Goal: Task Accomplishment & Management: Use online tool/utility

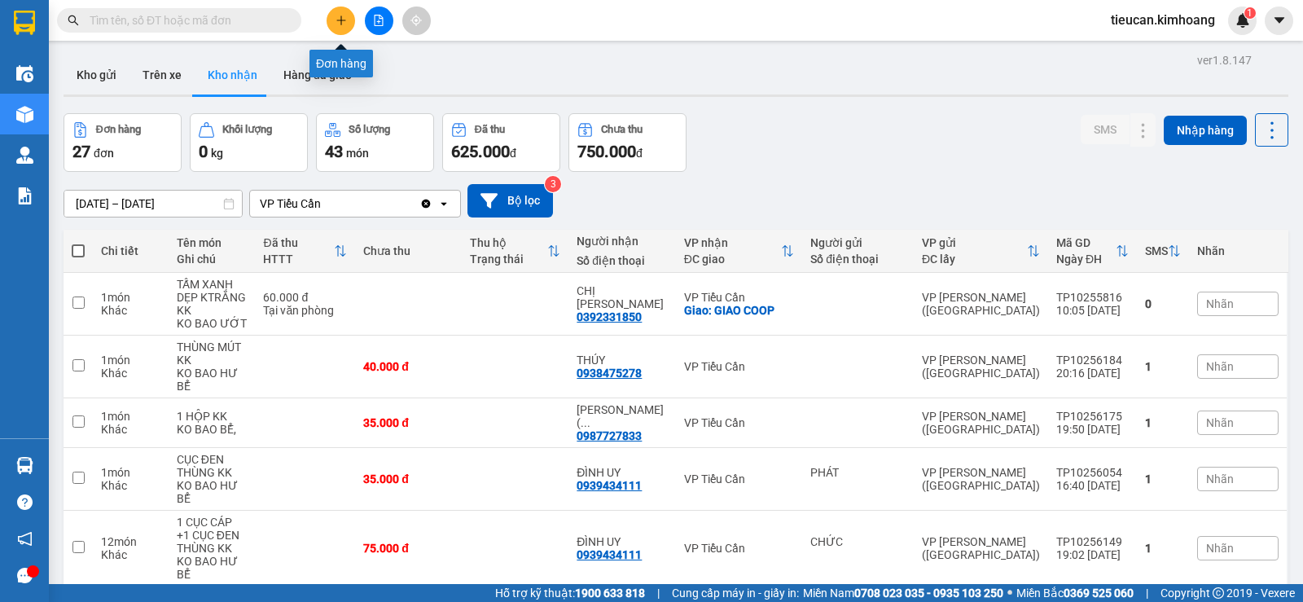
click at [336, 28] on button at bounding box center [340, 21] width 28 height 28
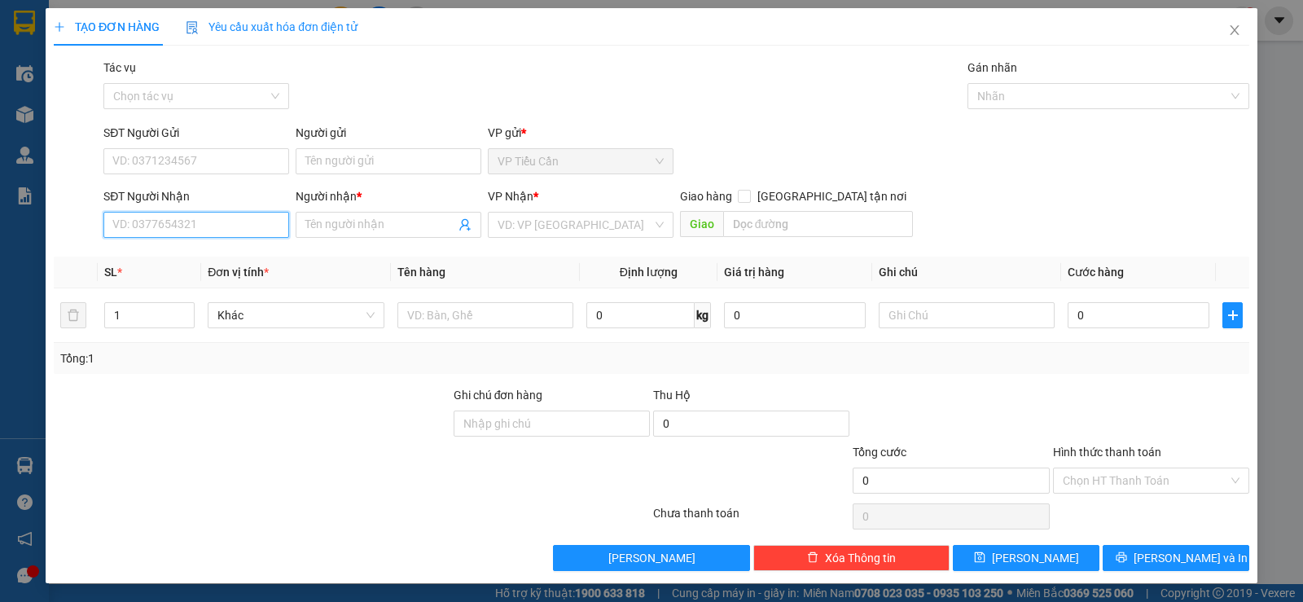
click at [209, 224] on input "SĐT Người Nhận" at bounding box center [196, 225] width 186 height 26
type input "0909838272"
click at [352, 226] on input "Người nhận *" at bounding box center [380, 225] width 150 height 18
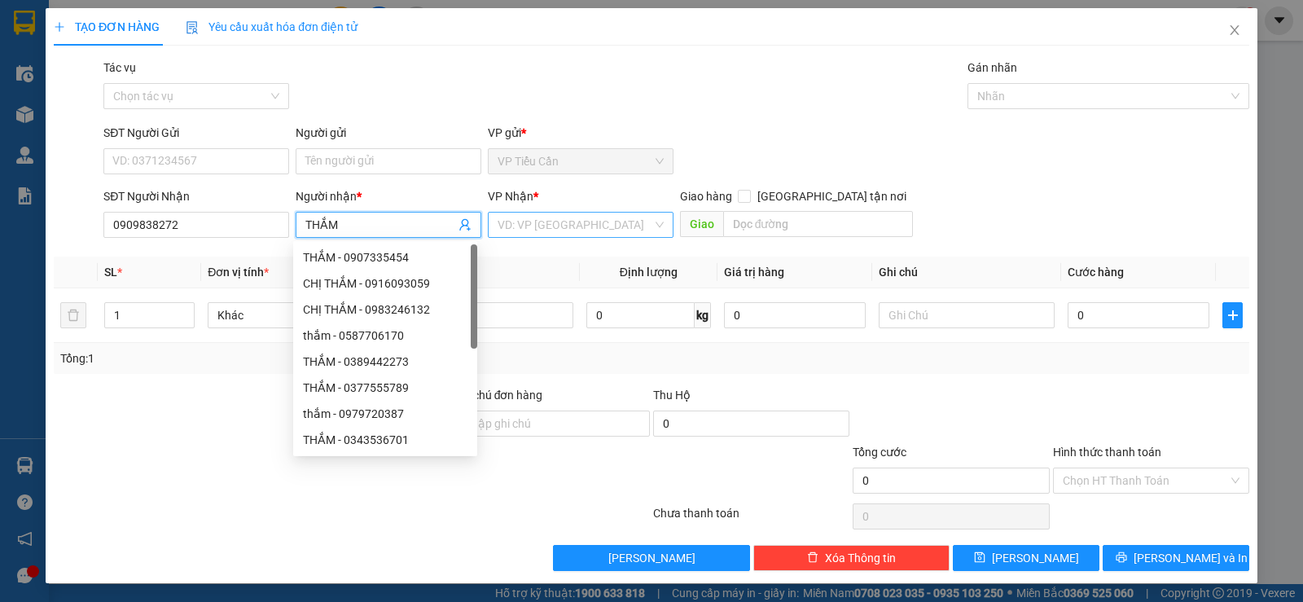
type input "THẮM"
click at [603, 229] on input "search" at bounding box center [574, 224] width 155 height 24
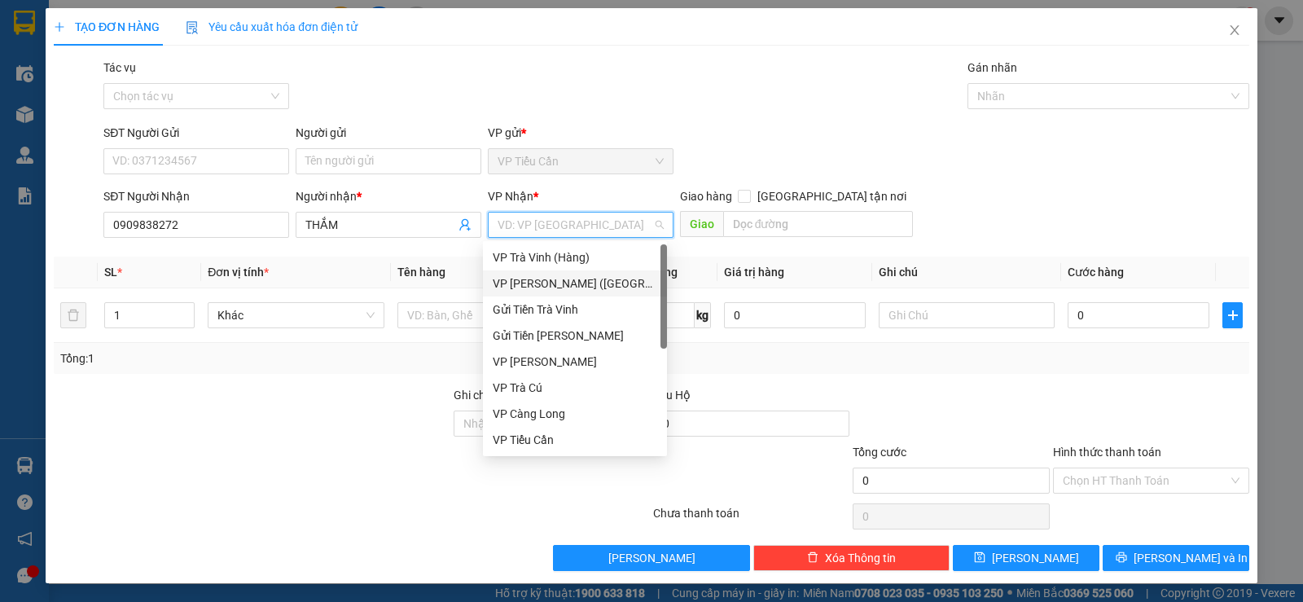
click at [569, 283] on div "VP [PERSON_NAME] ([GEOGRAPHIC_DATA])" at bounding box center [575, 283] width 164 height 18
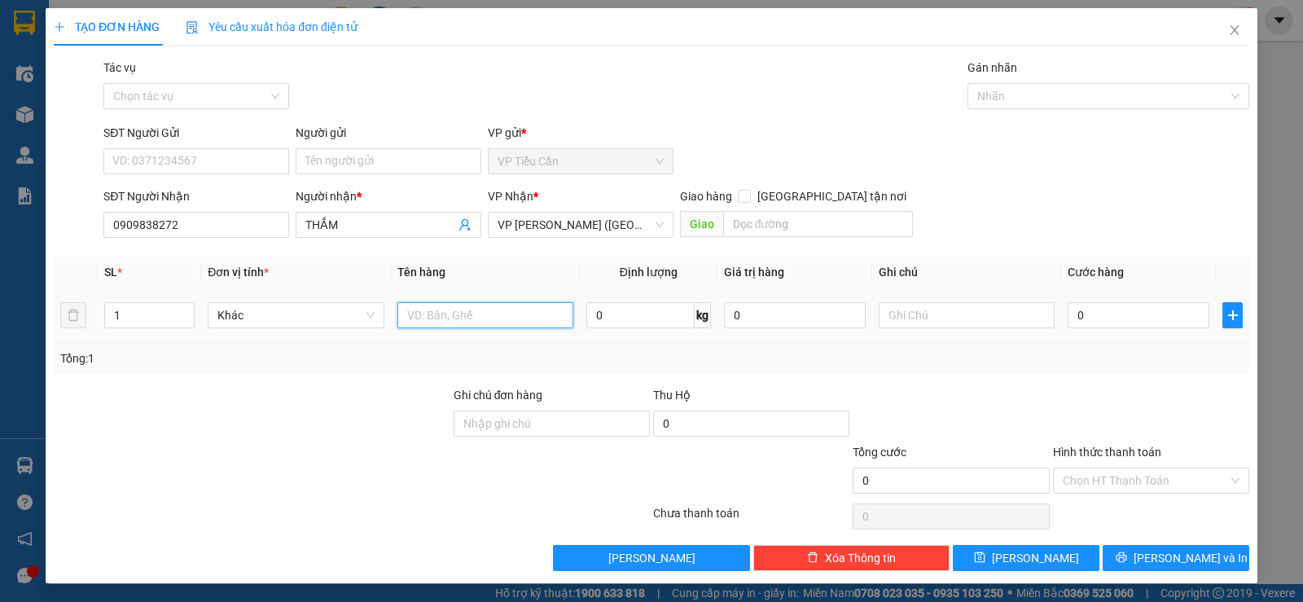
click at [444, 320] on input "text" at bounding box center [485, 315] width 176 height 26
type input "HỘP KV KK"
click at [1067, 317] on input "0" at bounding box center [1138, 315] width 142 height 26
type input "4"
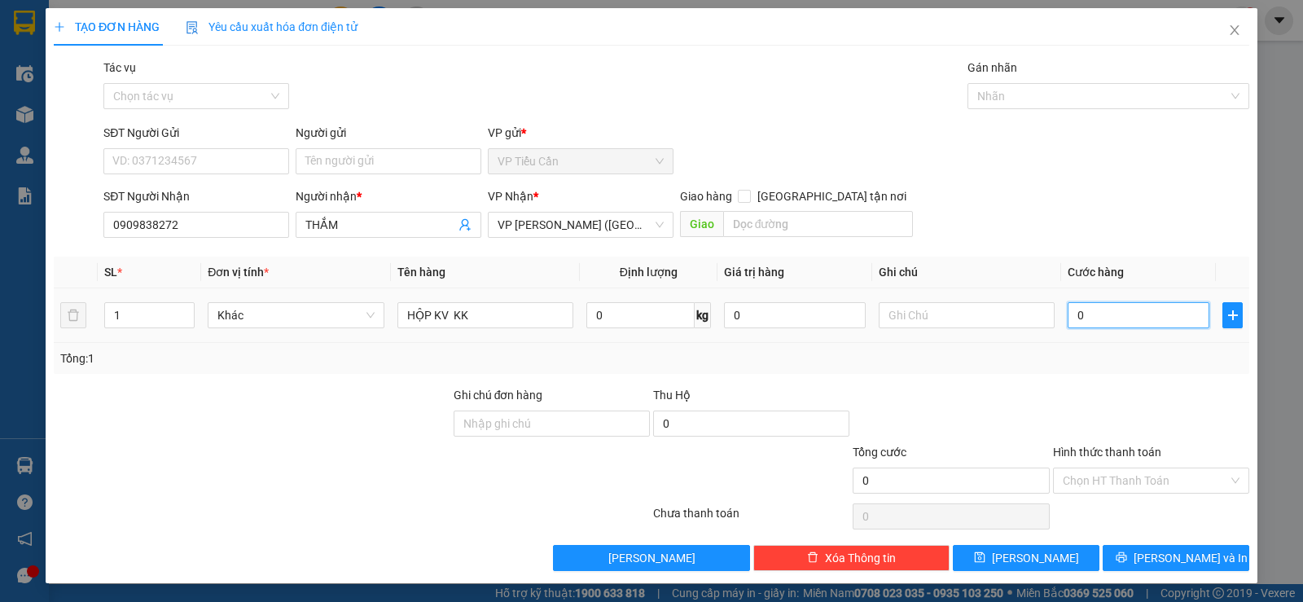
type input "4"
type input "40"
type input "40.000"
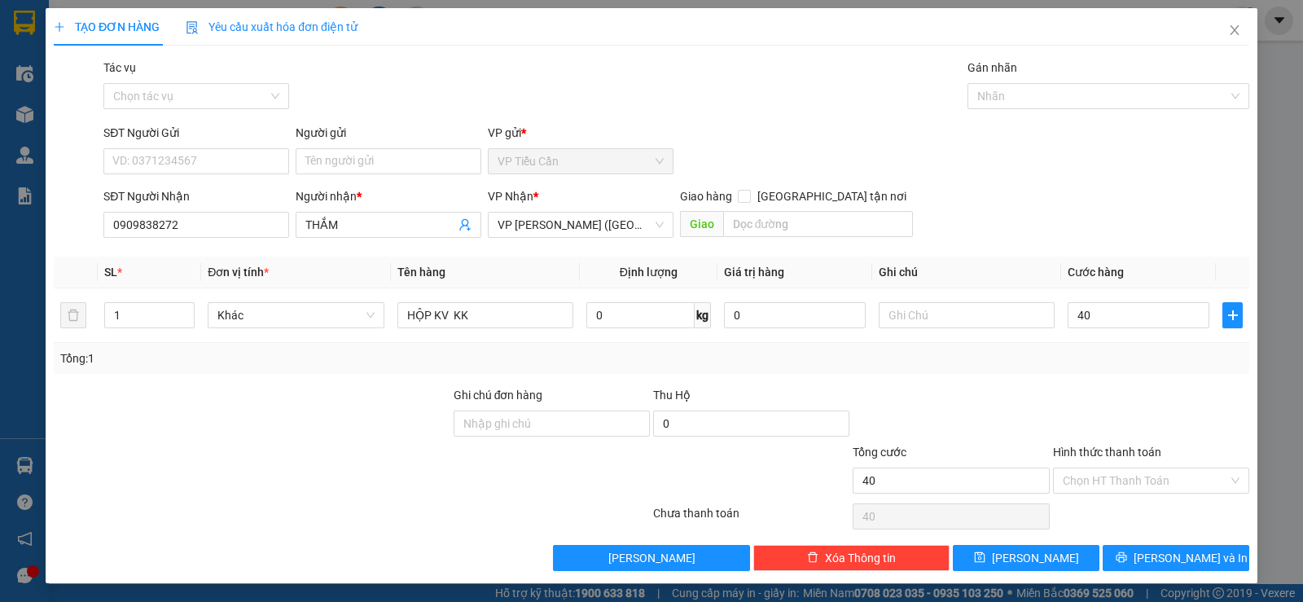
type input "40.000"
click at [1051, 392] on div at bounding box center [1150, 414] width 199 height 57
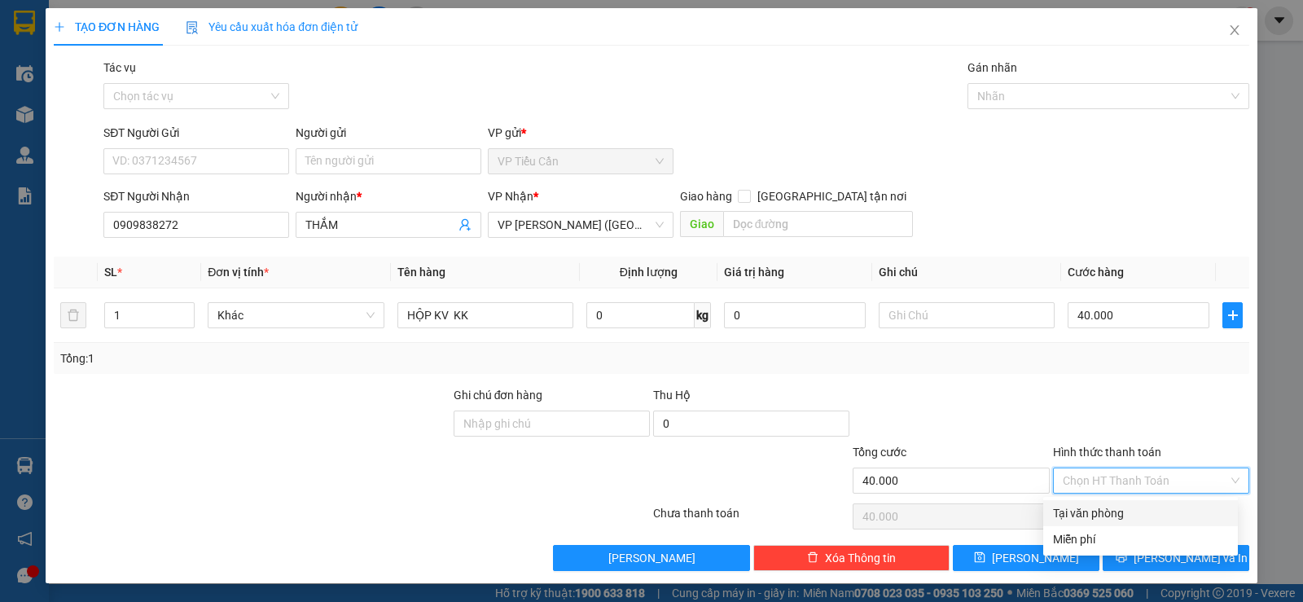
drag, startPoint x: 1144, startPoint y: 472, endPoint x: 1128, endPoint y: 523, distance: 53.6
click at [1144, 476] on input "Hình thức thanh toán" at bounding box center [1144, 480] width 165 height 24
click at [1130, 506] on div "Tại văn phòng" at bounding box center [1140, 513] width 175 height 18
type input "0"
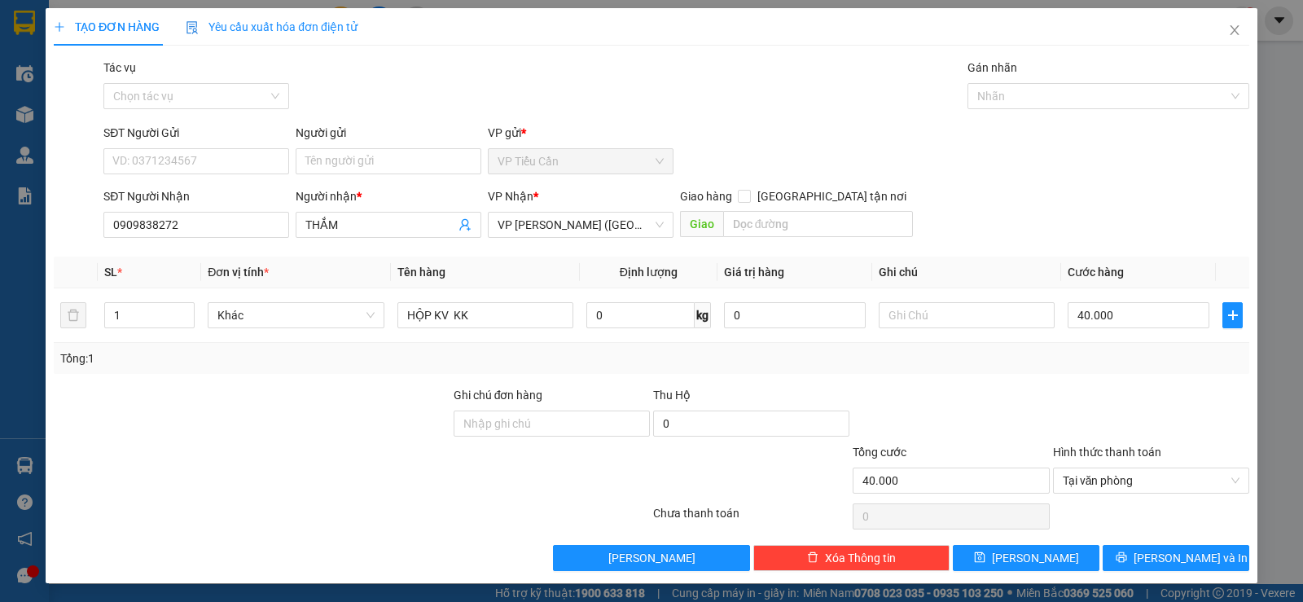
click at [1163, 539] on div "Transit Pickup Surcharge Ids Transit Deliver Surcharge Ids Transit Deliver Surc…" at bounding box center [651, 315] width 1195 height 512
click at [1174, 559] on span "Lưu và In" at bounding box center [1190, 558] width 114 height 18
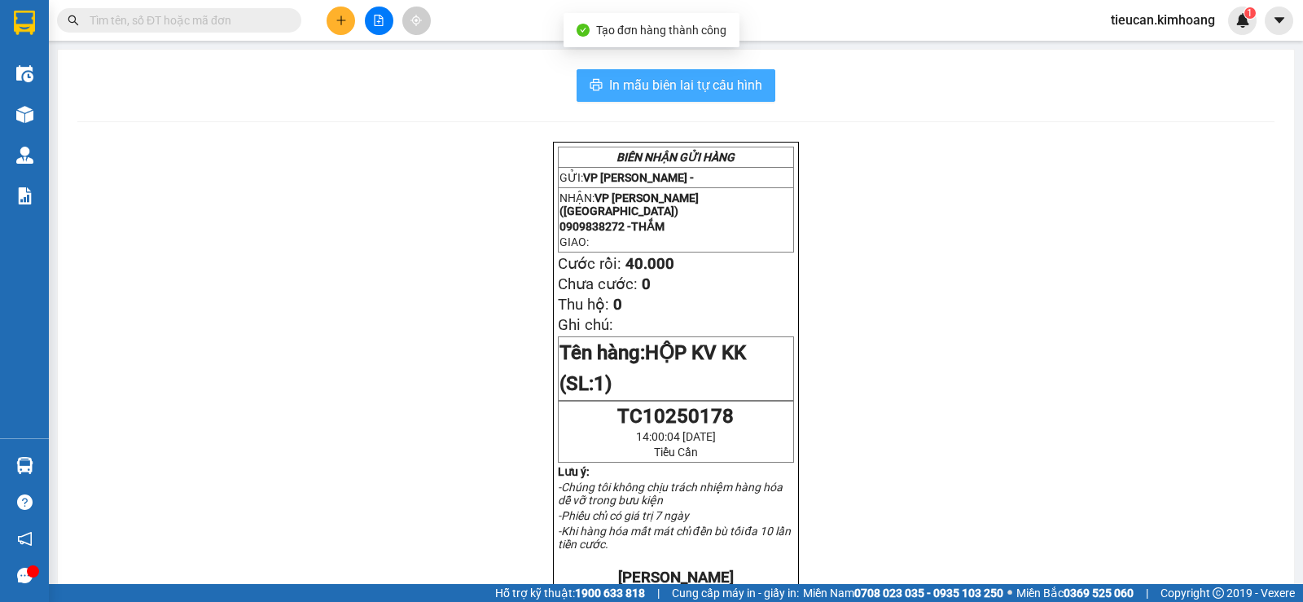
click at [749, 93] on span "In mẫu biên lai tự cấu hình" at bounding box center [685, 85] width 153 height 20
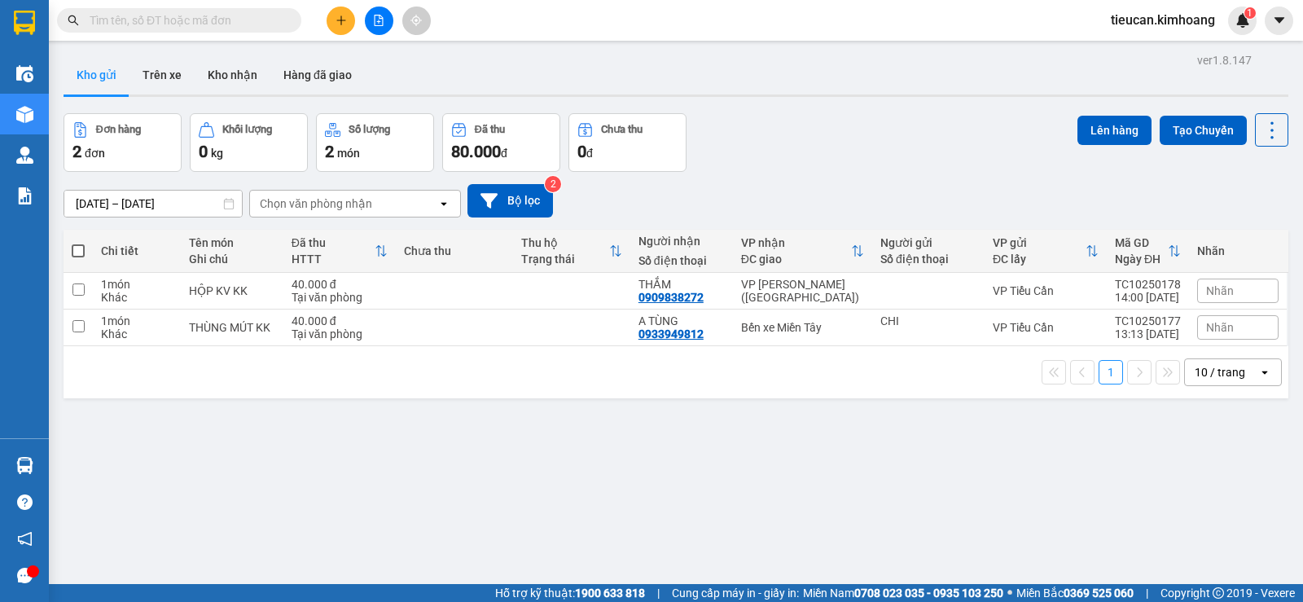
click at [73, 247] on span at bounding box center [78, 250] width 13 height 13
click at [78, 243] on input "checkbox" at bounding box center [78, 243] width 0 height 0
checkbox input "true"
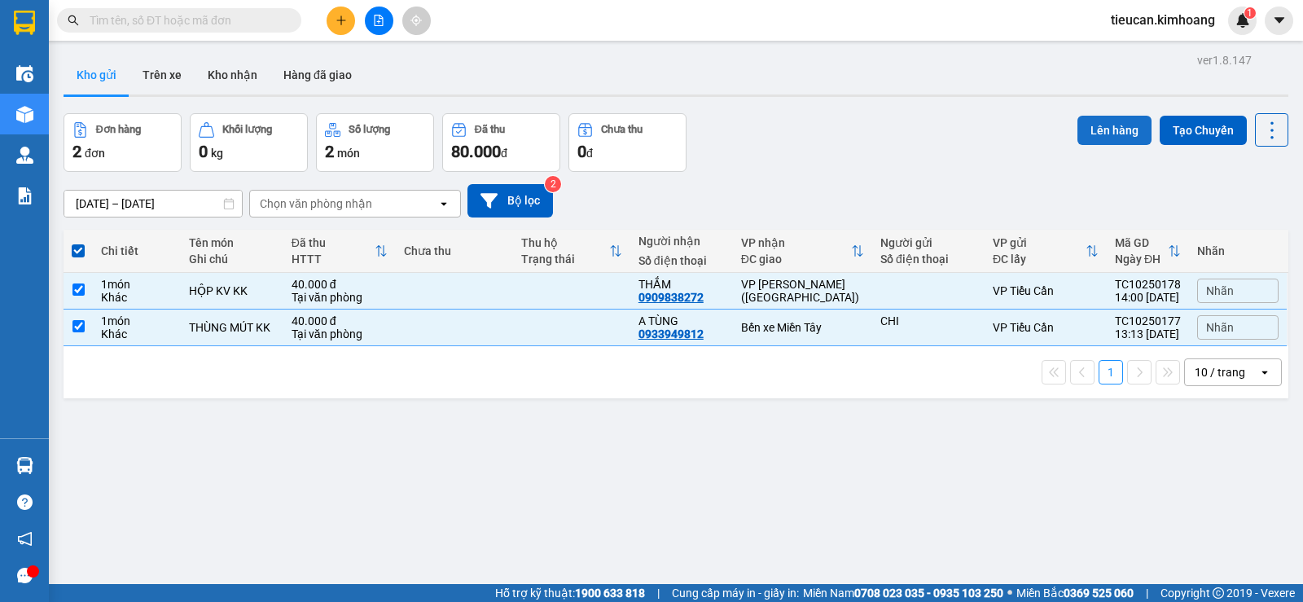
click at [1106, 127] on button "Lên hàng" at bounding box center [1114, 130] width 74 height 29
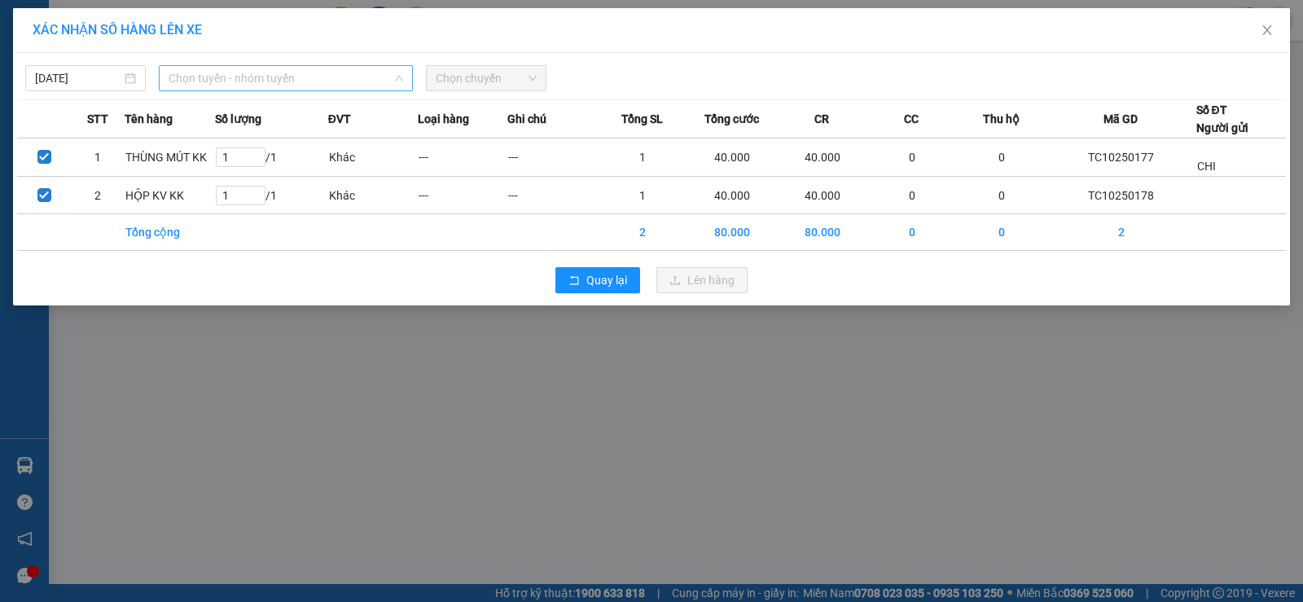
click at [374, 80] on span "Chọn tuyến - nhóm tuyến" at bounding box center [286, 78] width 234 height 24
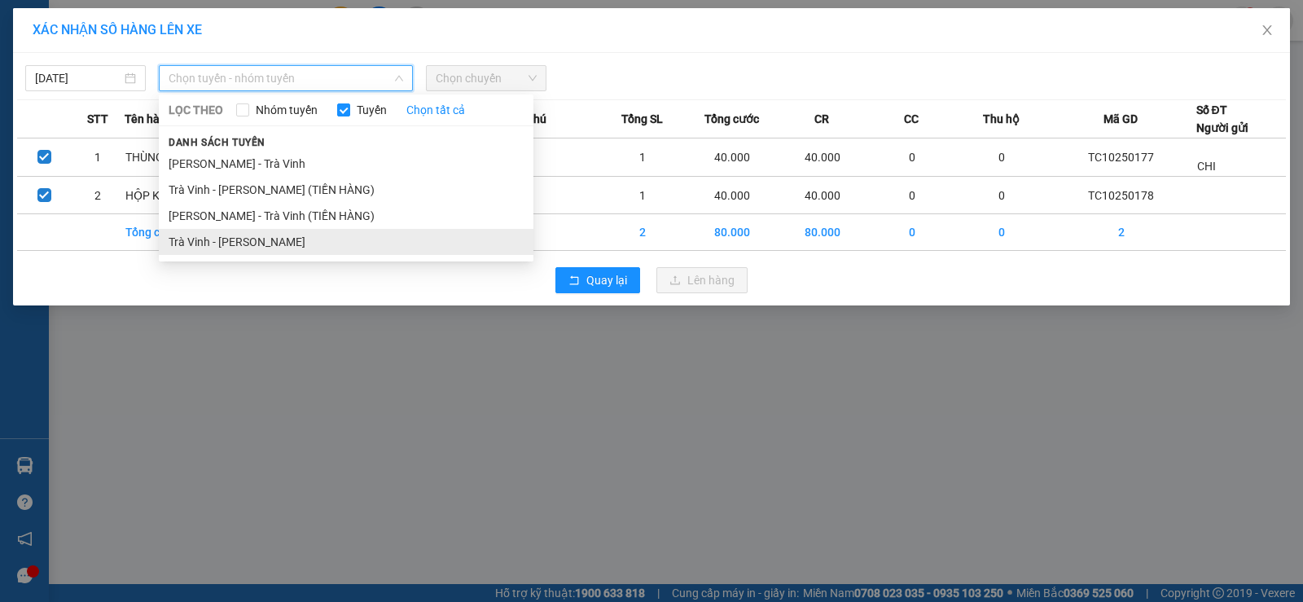
click at [320, 233] on li "Trà Vinh - [PERSON_NAME]" at bounding box center [346, 242] width 374 height 26
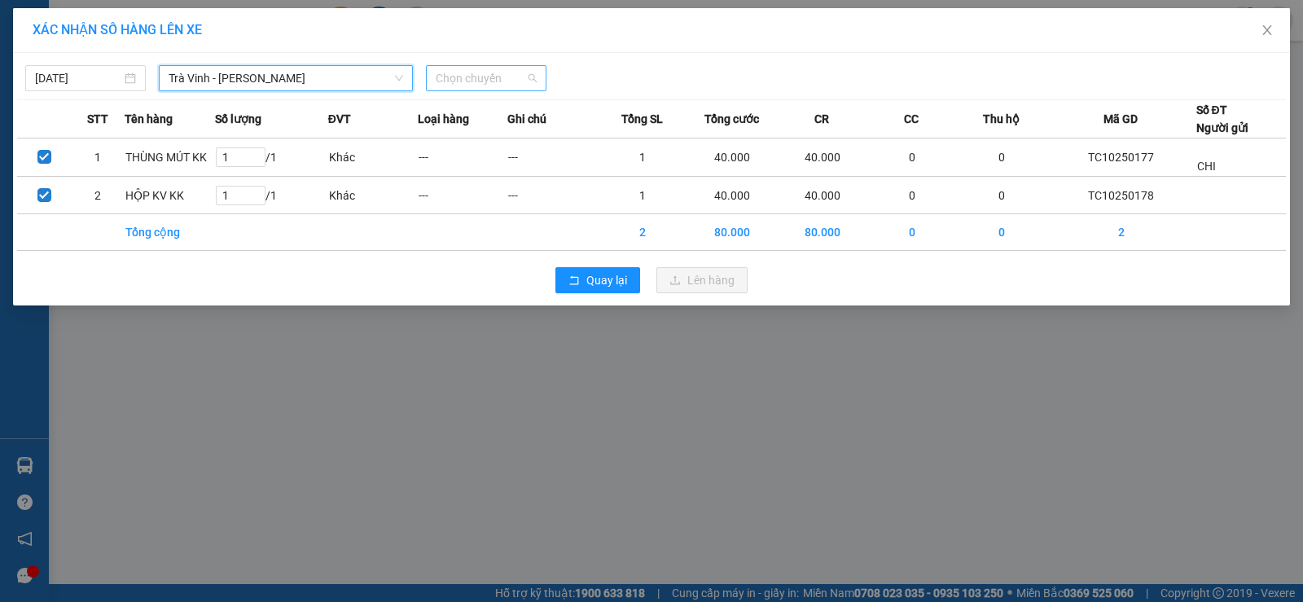
click at [454, 74] on span "Chọn chuyến" at bounding box center [486, 78] width 101 height 24
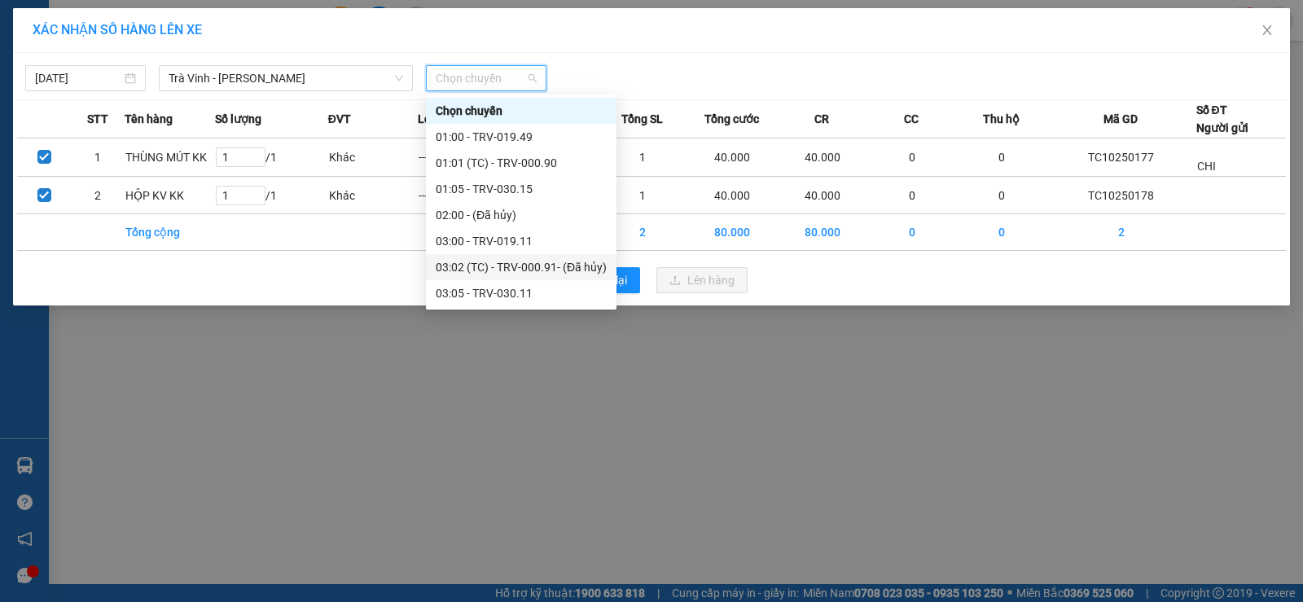
scroll to position [407, 0]
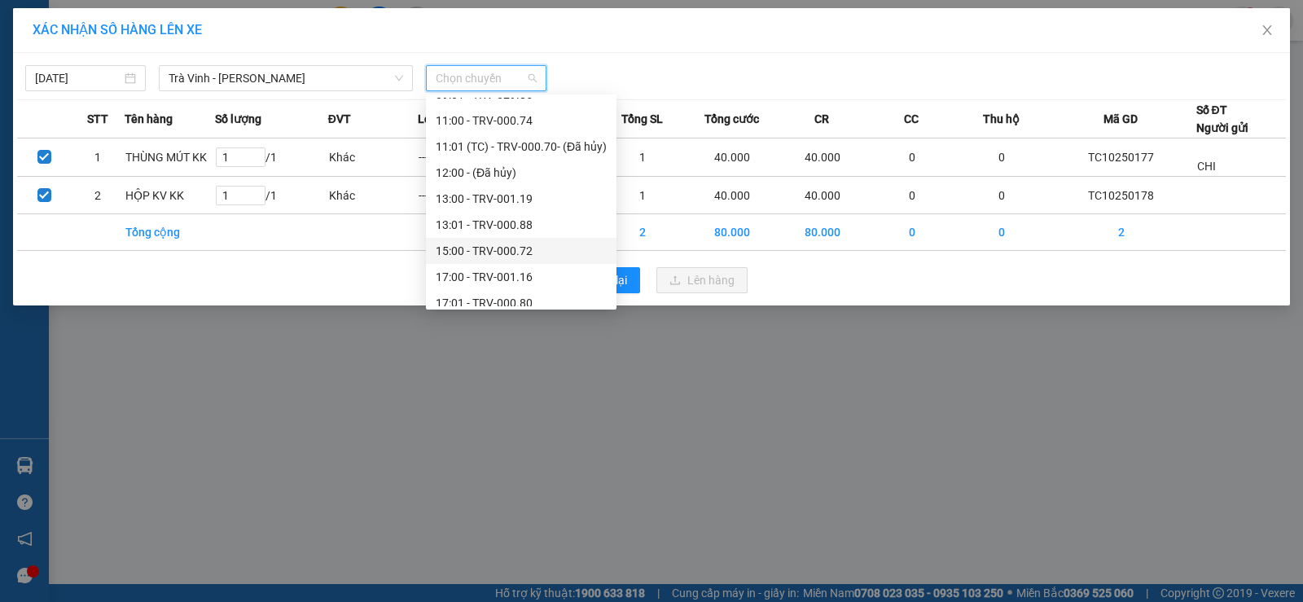
click at [482, 246] on div "15:00 - TRV-000.72" at bounding box center [521, 251] width 171 height 18
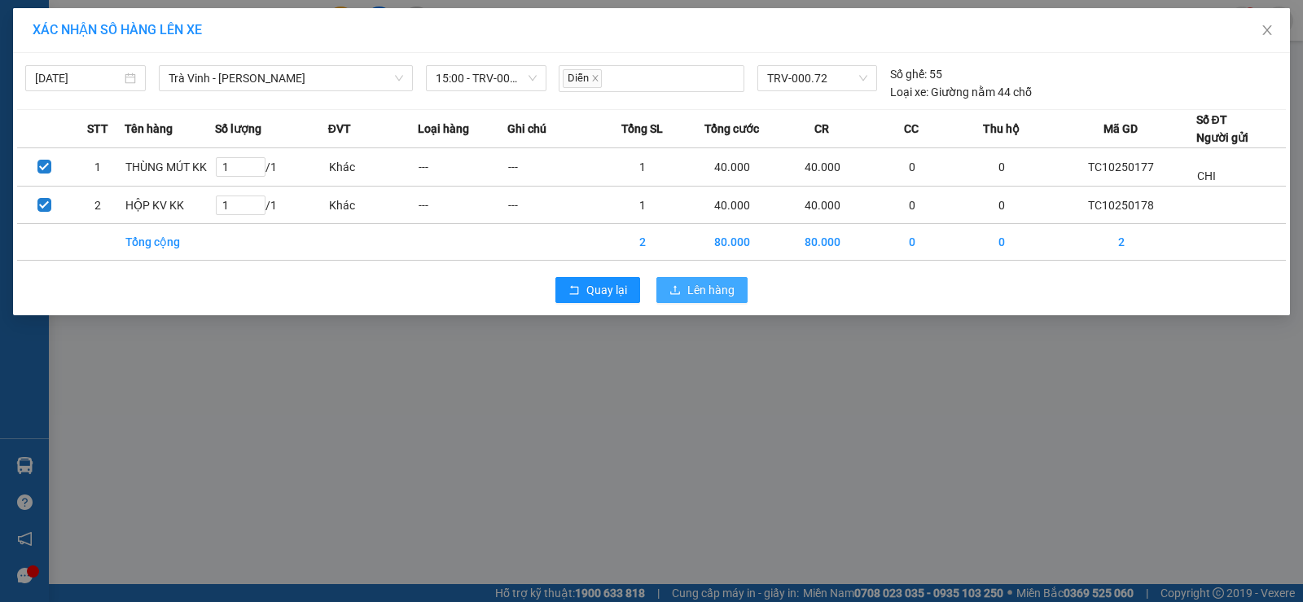
click at [674, 299] on button "Lên hàng" at bounding box center [701, 290] width 91 height 26
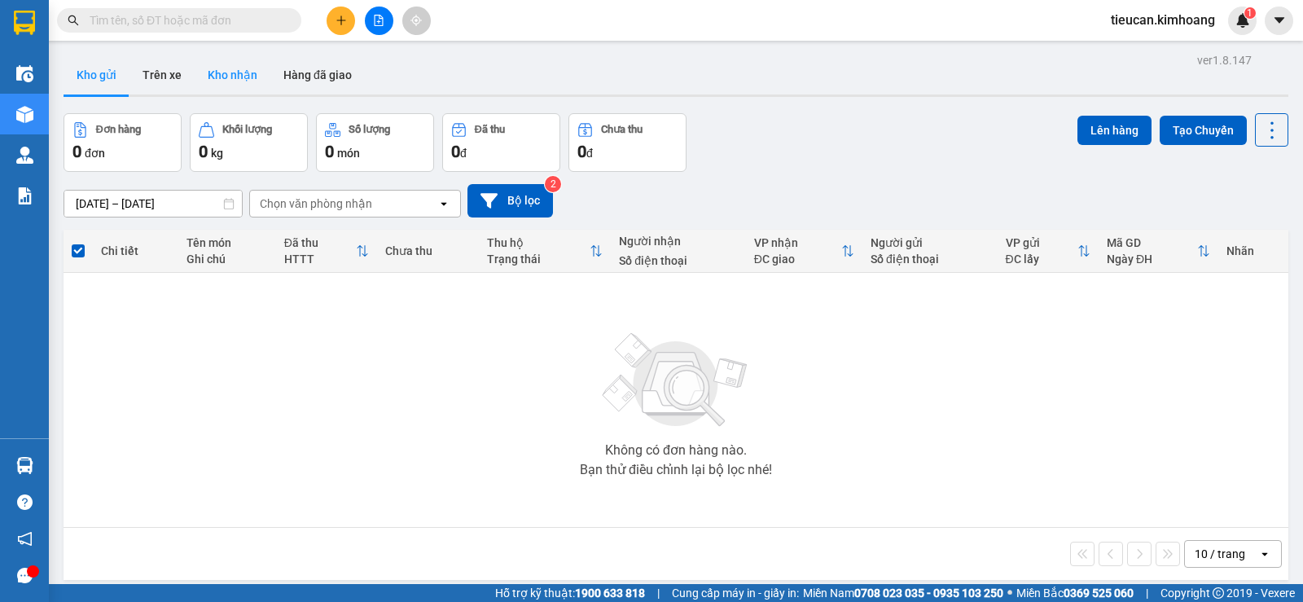
click at [212, 67] on button "Kho nhận" at bounding box center [233, 74] width 76 height 39
